Goal: Task Accomplishment & Management: Manage account settings

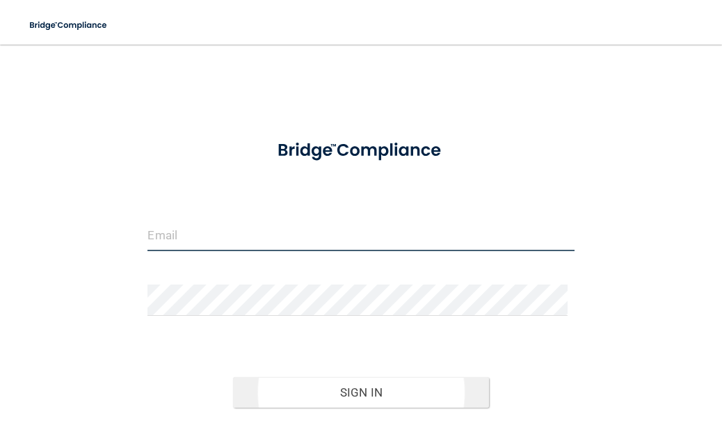
type input "[EMAIL_ADDRESS][DOMAIN_NAME]"
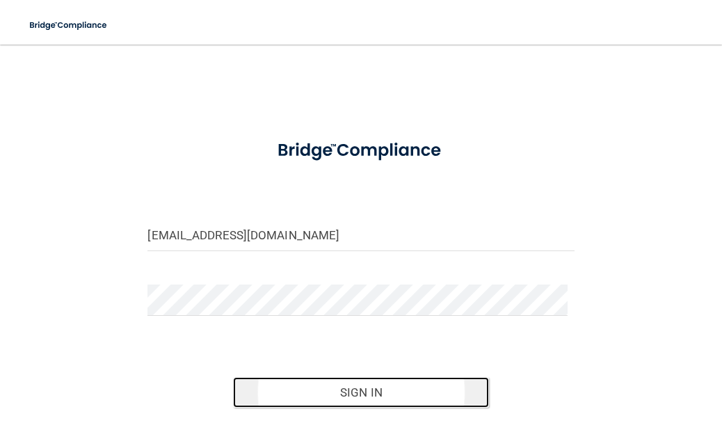
click at [316, 391] on button "Sign In" at bounding box center [361, 392] width 256 height 31
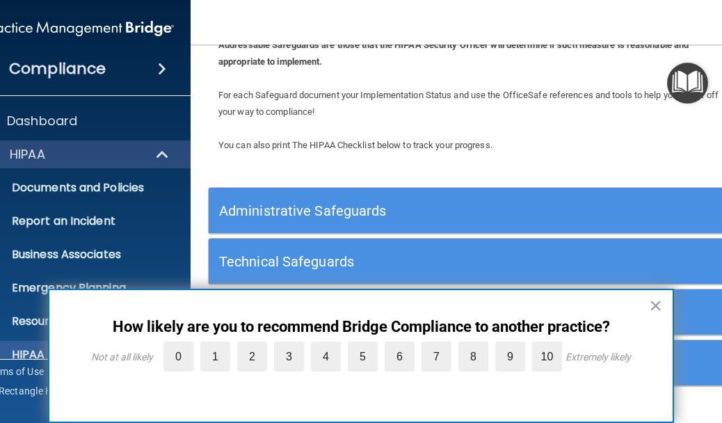
scroll to position [139, 0]
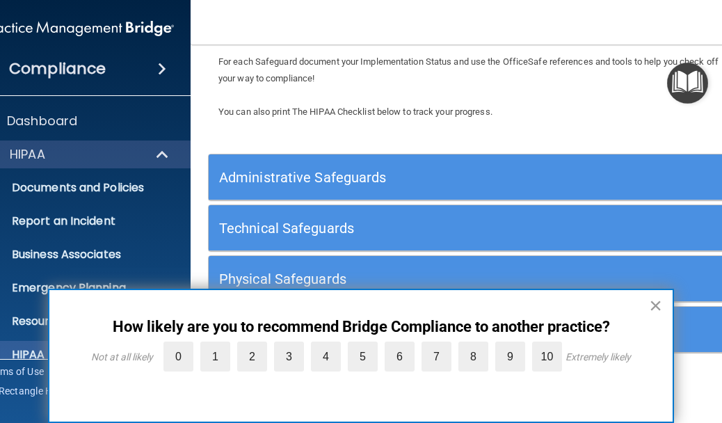
click at [654, 305] on button "×" at bounding box center [655, 305] width 13 height 22
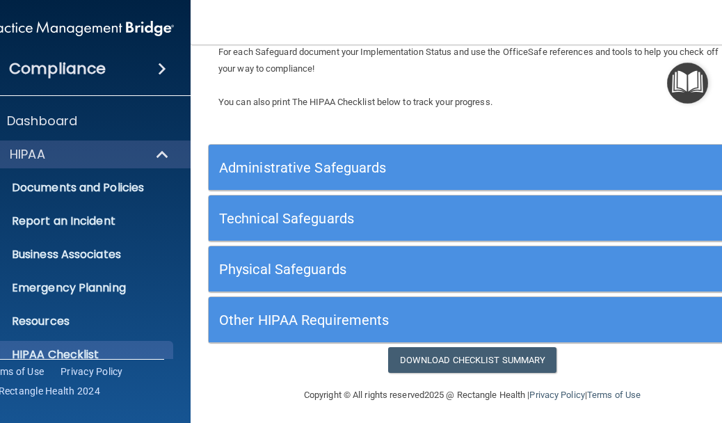
scroll to position [152, 0]
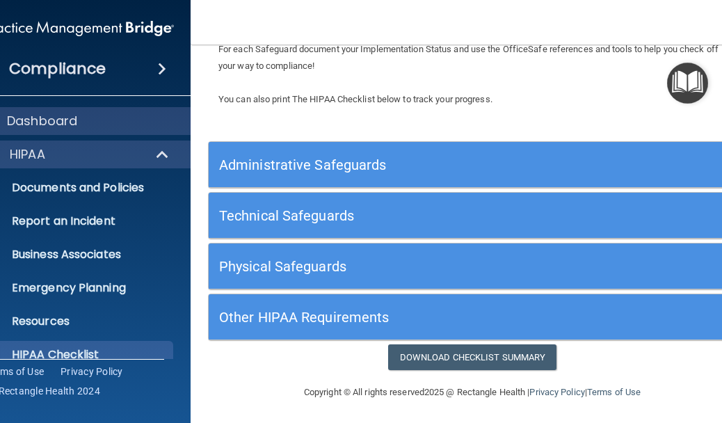
click at [119, 108] on div "Dashboard" at bounding box center [79, 121] width 223 height 28
click at [117, 113] on div "Dashboard" at bounding box center [60, 121] width 172 height 17
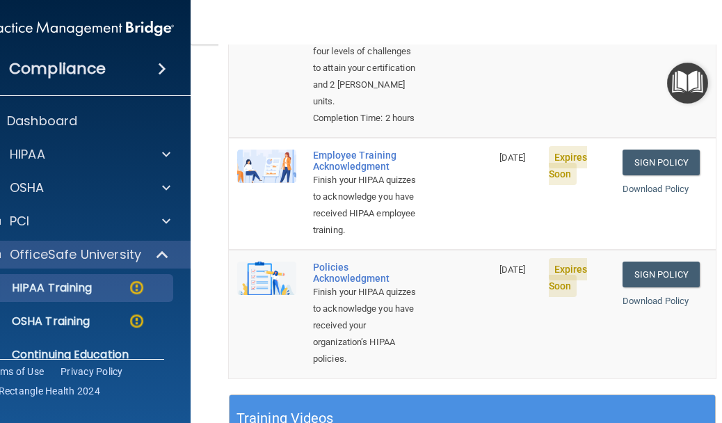
scroll to position [348, 0]
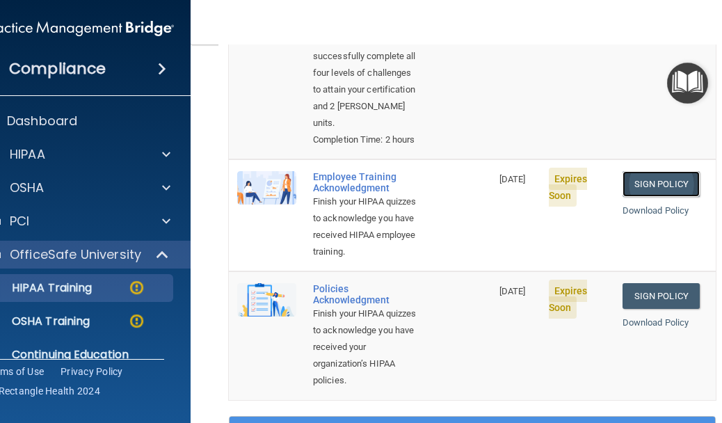
click at [666, 197] on link "Sign Policy" at bounding box center [660, 184] width 77 height 26
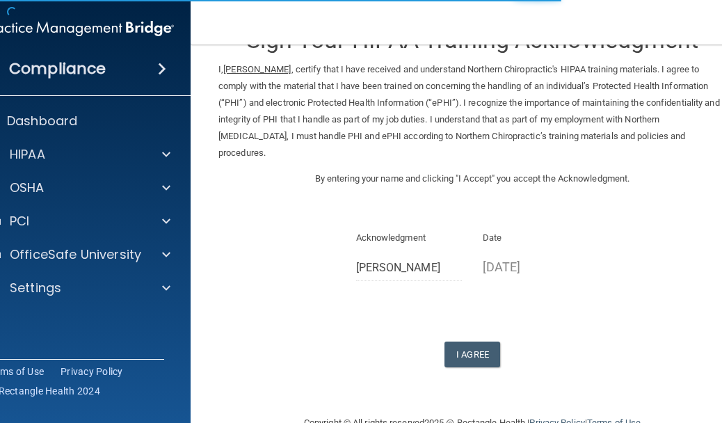
scroll to position [80, 0]
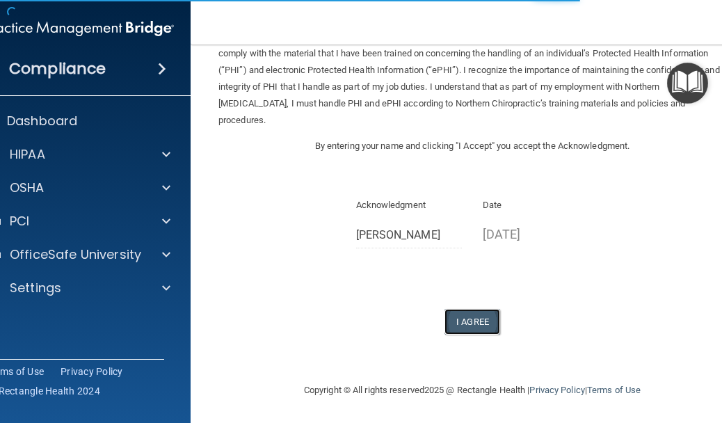
click at [485, 323] on button "I Agree" at bounding box center [472, 322] width 56 height 26
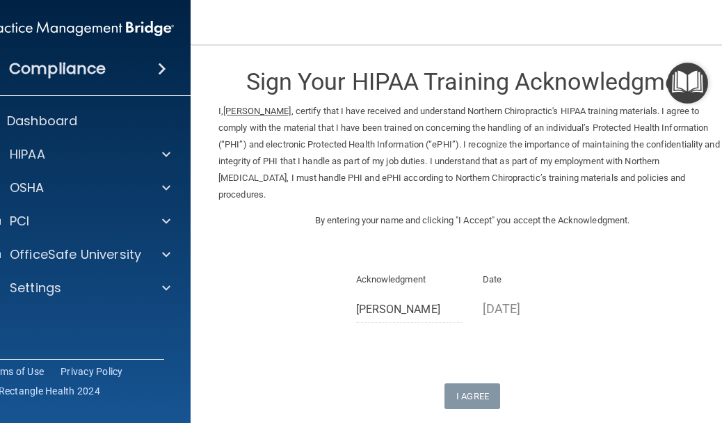
scroll to position [0, 0]
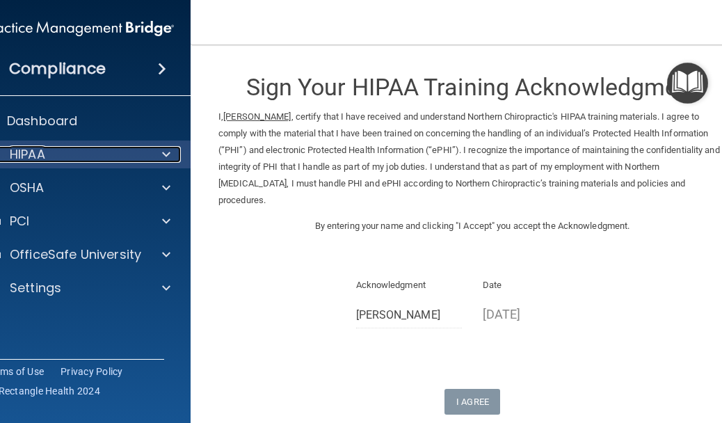
click at [34, 158] on p "HIPAA" at bounding box center [27, 154] width 35 height 17
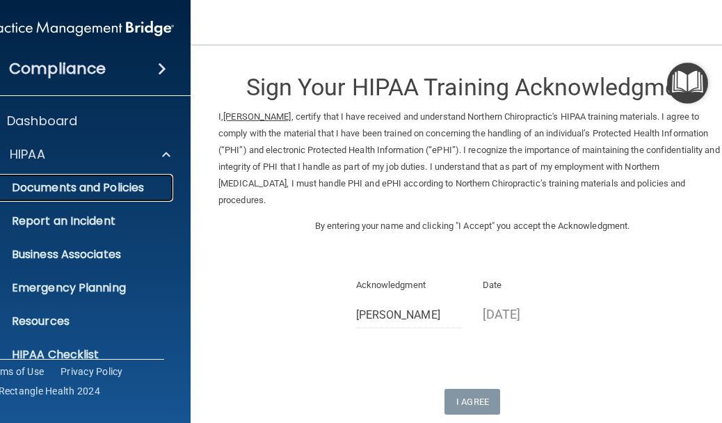
click at [67, 189] on p "Documents and Policies" at bounding box center [72, 188] width 190 height 14
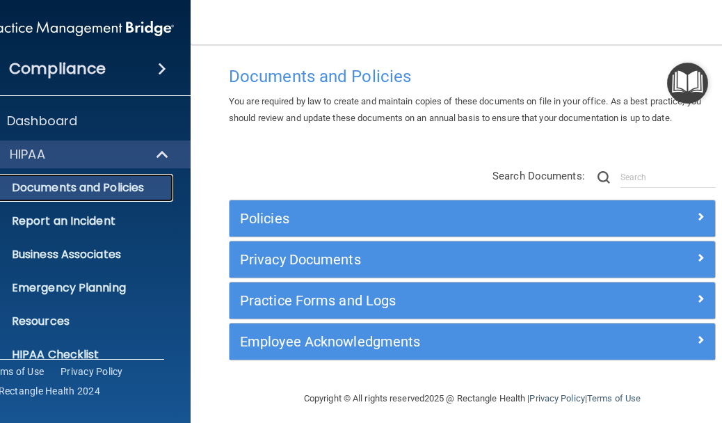
scroll to position [21, 0]
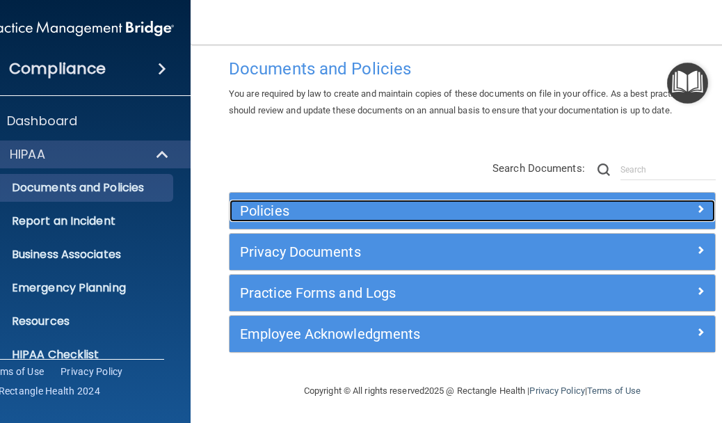
click at [470, 211] on h5 "Policies" at bounding box center [411, 210] width 343 height 15
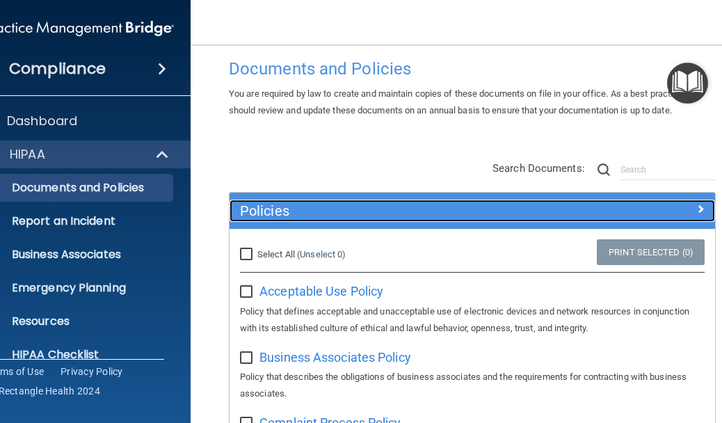
click at [470, 211] on h5 "Policies" at bounding box center [411, 210] width 343 height 15
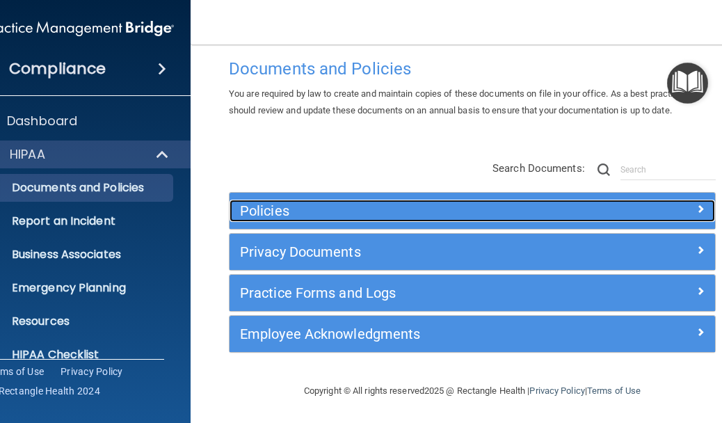
click at [469, 215] on h5 "Policies" at bounding box center [411, 210] width 343 height 15
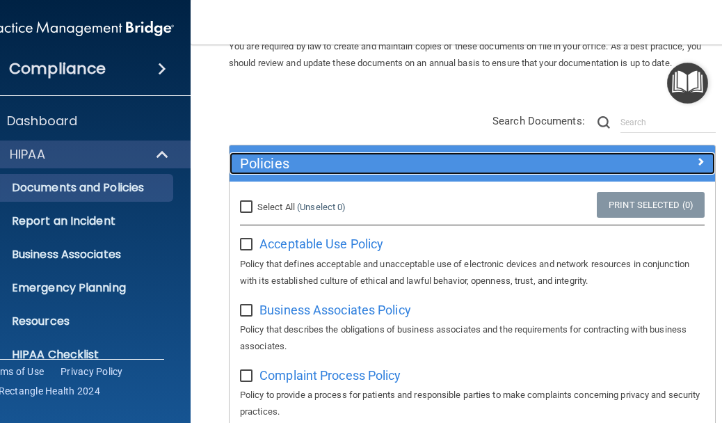
scroll to position [90, 0]
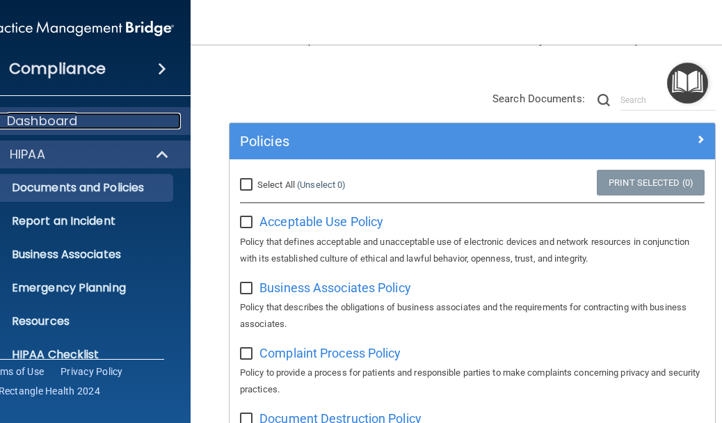
click at [73, 122] on div "Dashboard" at bounding box center [60, 121] width 172 height 17
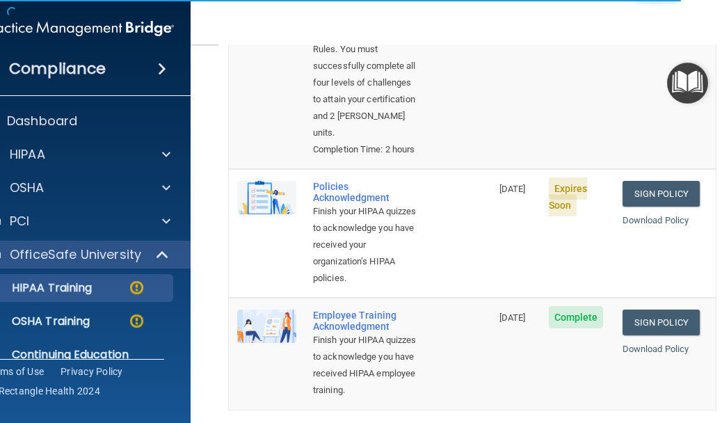
scroll to position [348, 0]
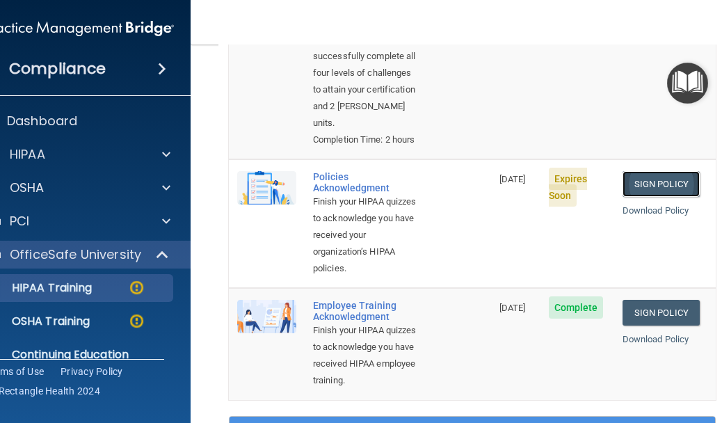
click at [652, 197] on link "Sign Policy" at bounding box center [660, 184] width 77 height 26
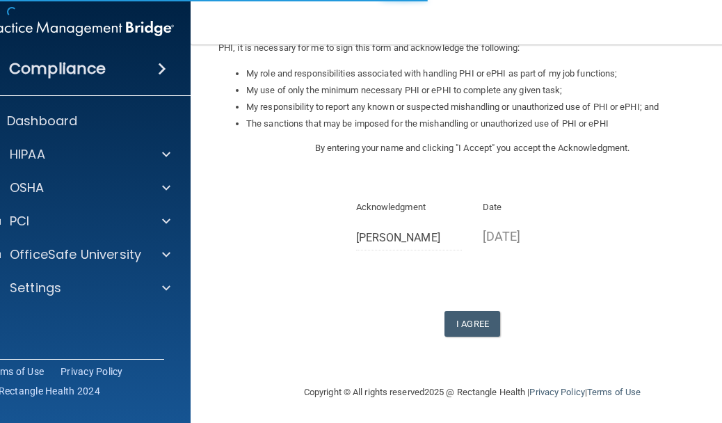
scroll to position [214, 0]
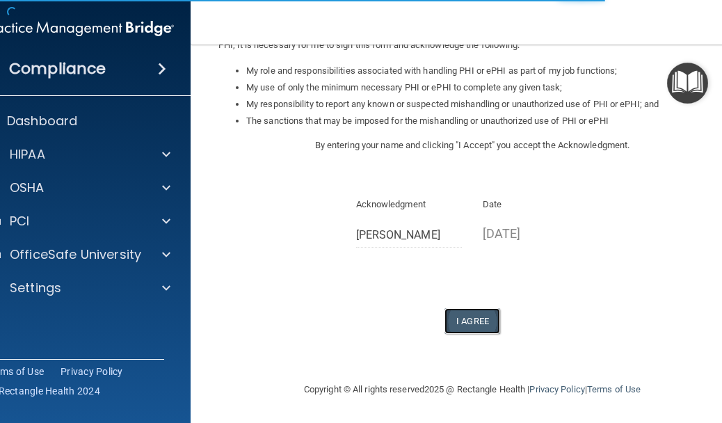
click at [481, 322] on button "I Agree" at bounding box center [472, 321] width 56 height 26
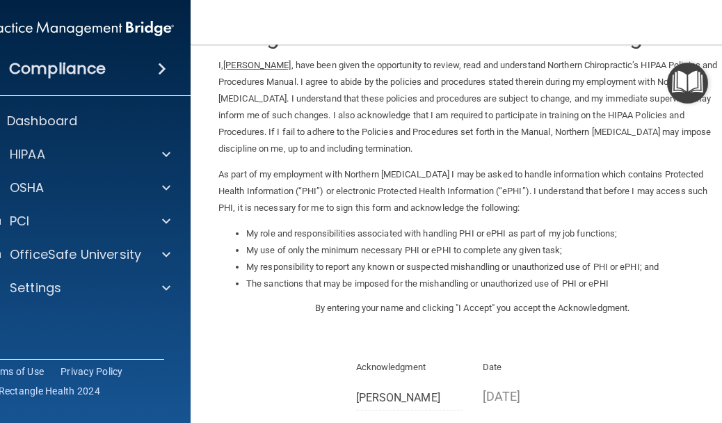
scroll to position [0, 0]
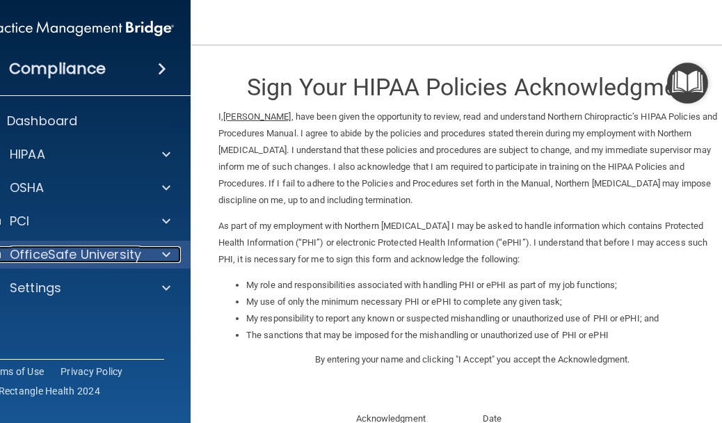
click at [58, 252] on p "OfficeSafe University" at bounding box center [75, 254] width 131 height 17
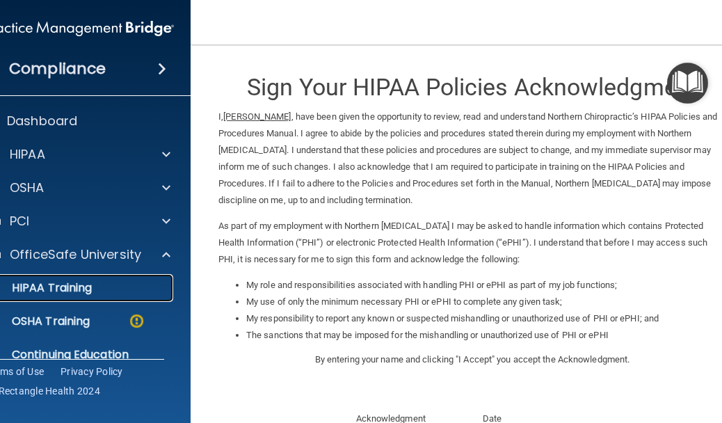
click at [66, 281] on p "HIPAA Training" at bounding box center [34, 288] width 115 height 14
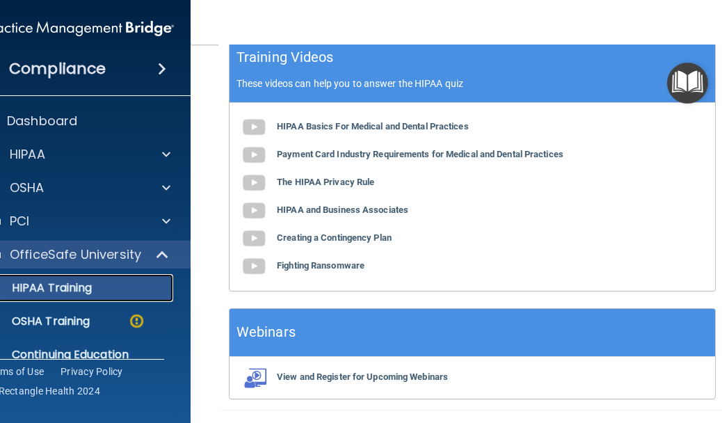
scroll to position [683, 0]
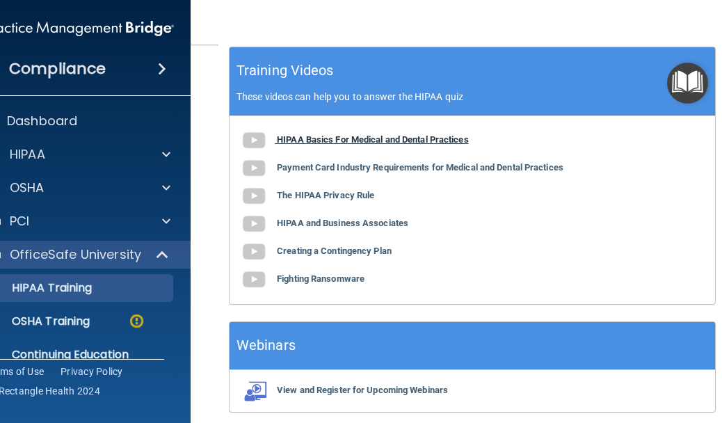
click at [246, 154] on img at bounding box center [254, 141] width 28 height 28
click at [253, 154] on img at bounding box center [254, 141] width 28 height 28
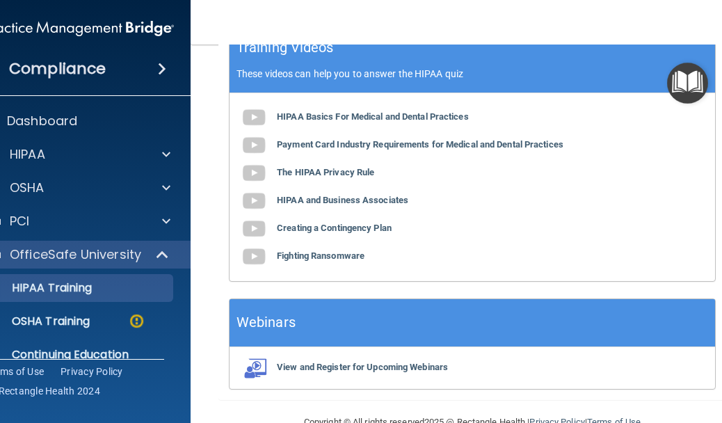
scroll to position [822, 0]
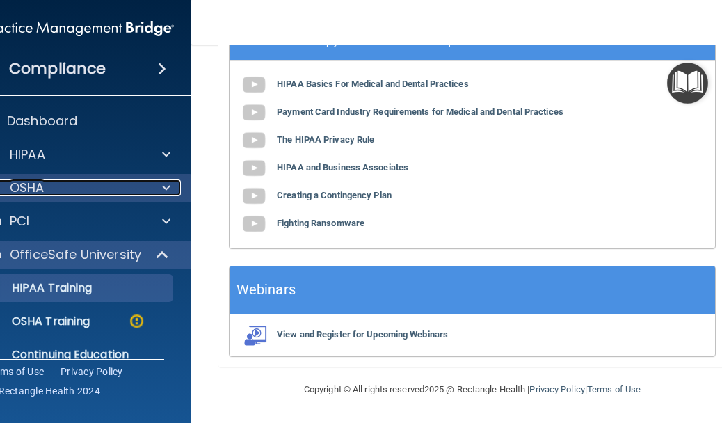
click at [136, 179] on div "OSHA" at bounding box center [60, 187] width 172 height 17
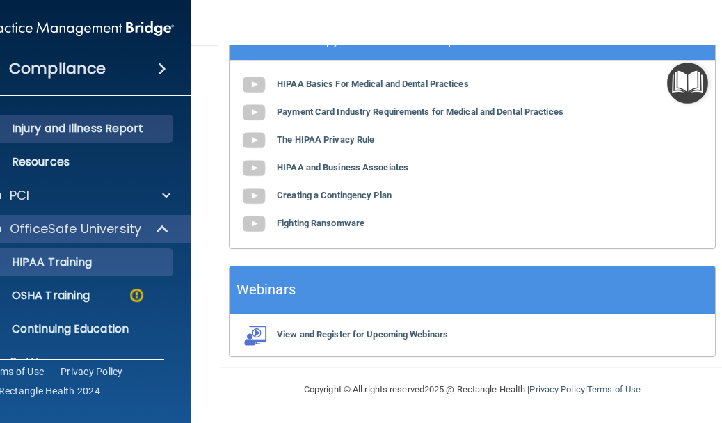
scroll to position [194, 0]
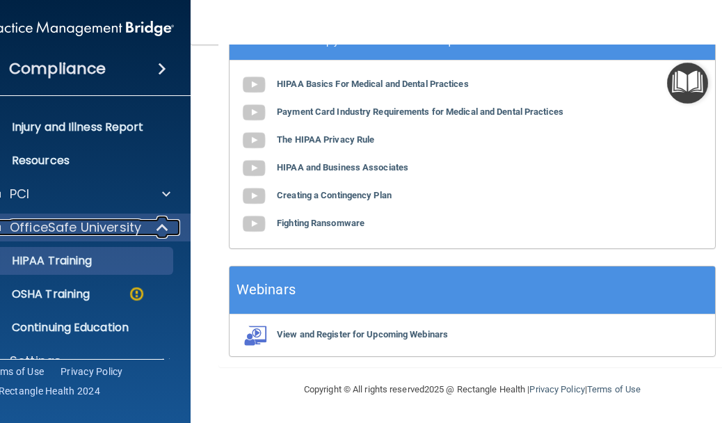
click at [133, 233] on p "OfficeSafe University" at bounding box center [75, 227] width 131 height 17
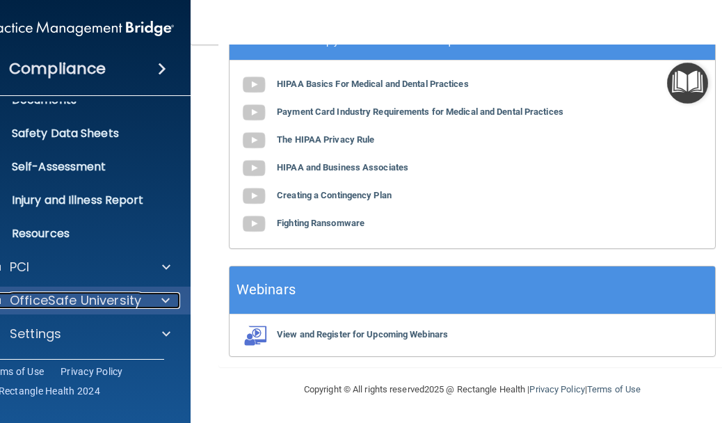
scroll to position [0, 0]
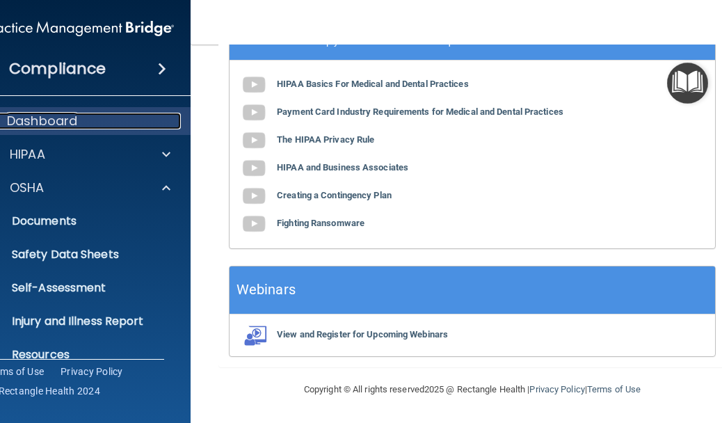
click at [123, 122] on div "Dashboard" at bounding box center [60, 121] width 172 height 17
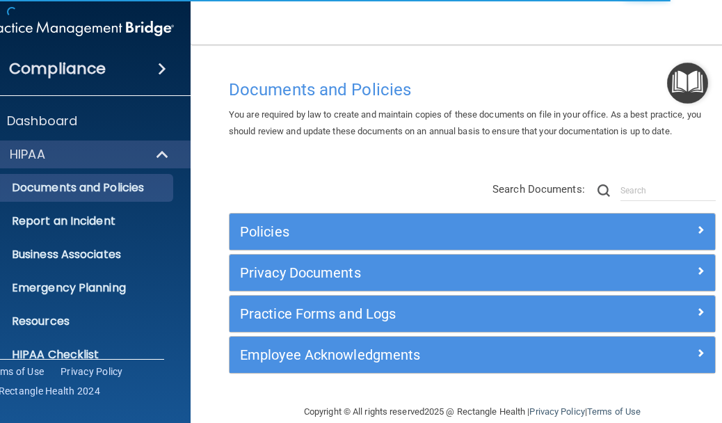
scroll to position [21, 0]
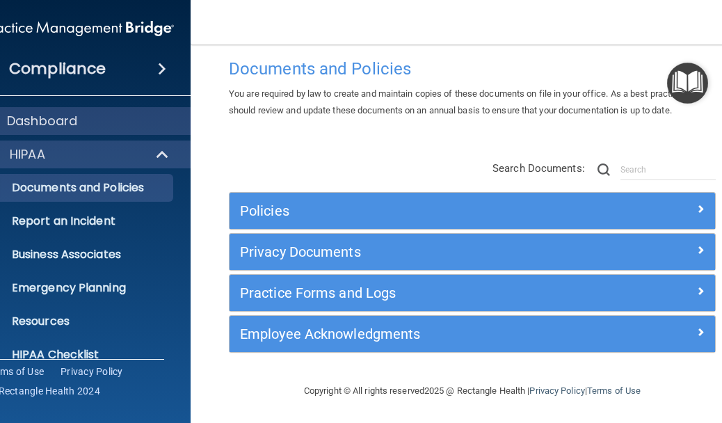
click at [98, 131] on div "Dashboard" at bounding box center [79, 121] width 223 height 28
click at [106, 117] on div "Dashboard" at bounding box center [60, 121] width 172 height 17
